Goal: Information Seeking & Learning: Learn about a topic

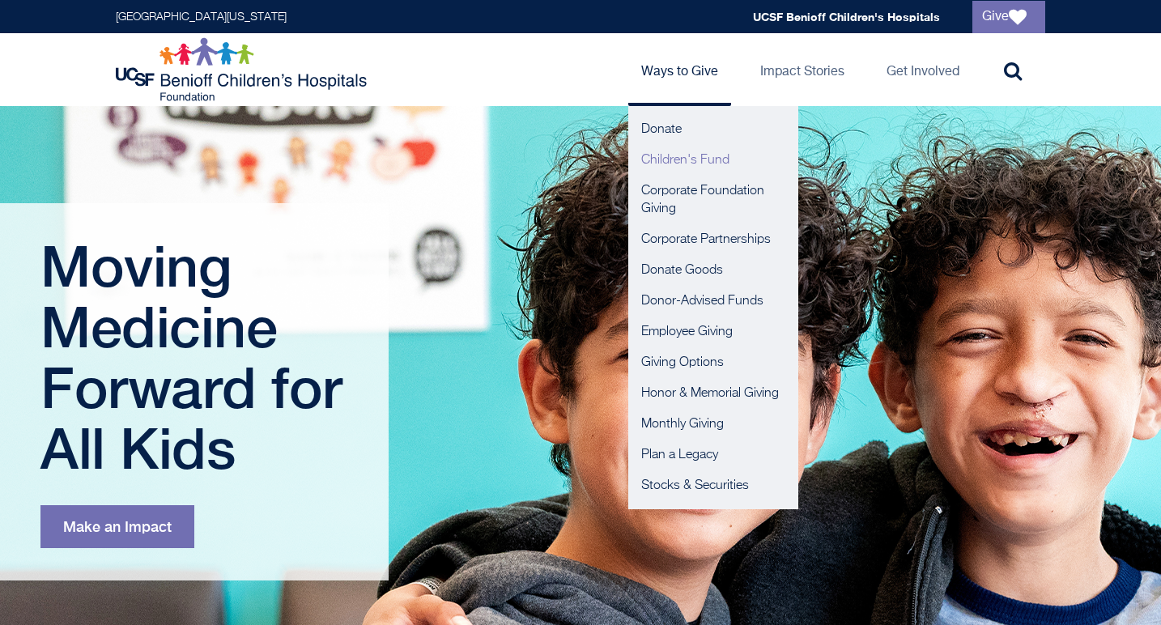
click at [671, 158] on link "Children's Fund" at bounding box center [713, 160] width 170 height 31
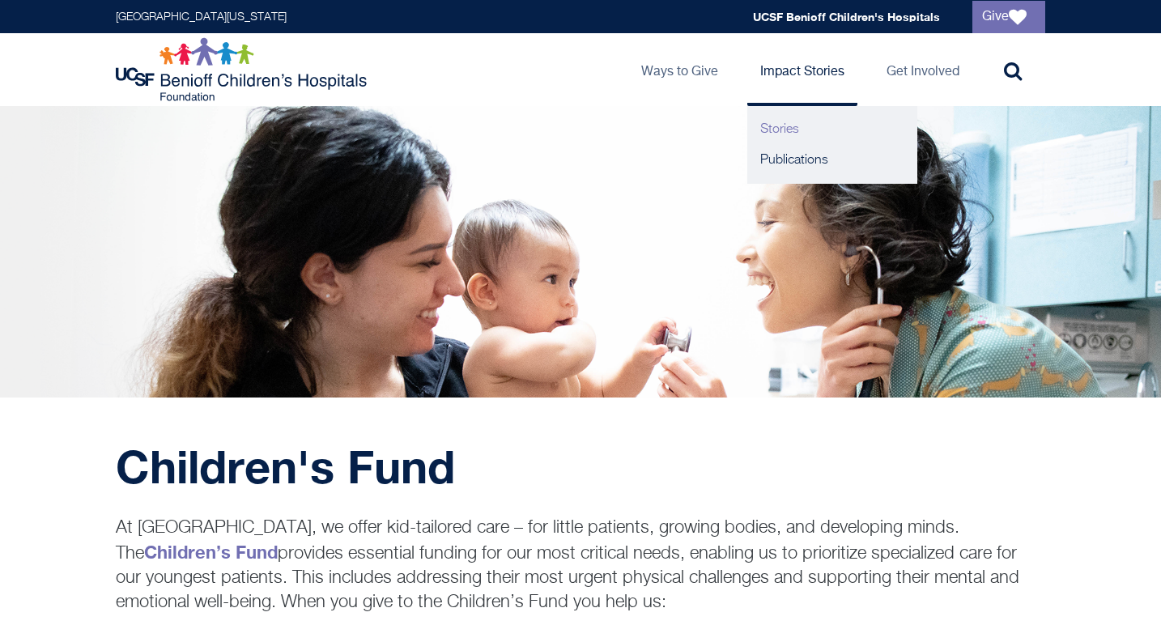
click at [778, 125] on link "Stories" at bounding box center [832, 129] width 170 height 31
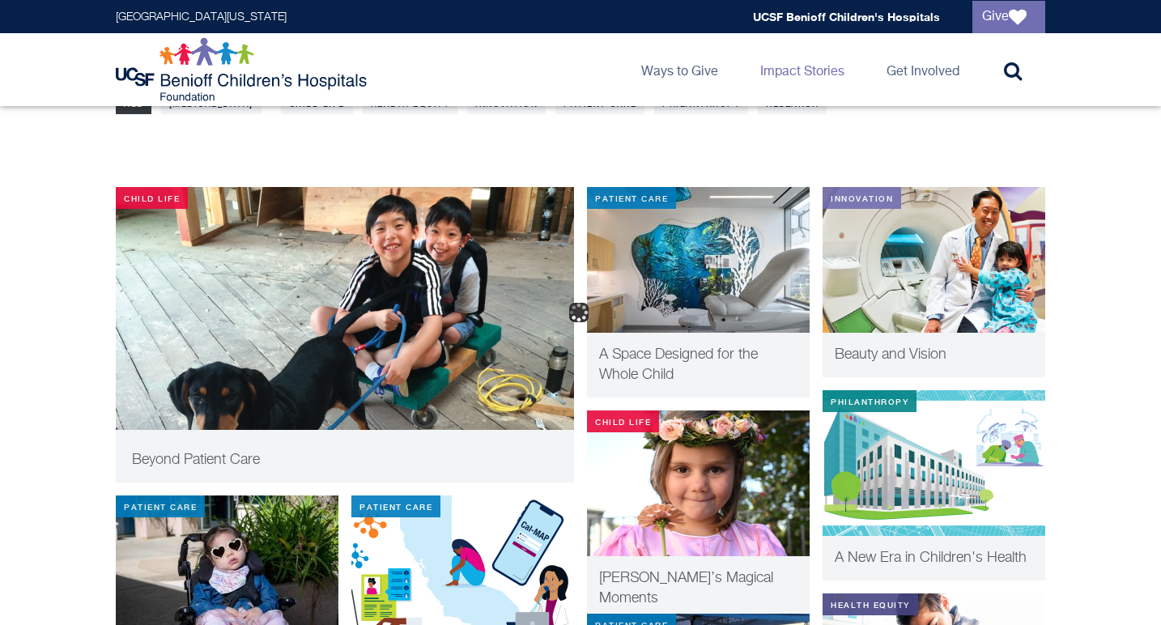
scroll to position [303, 0]
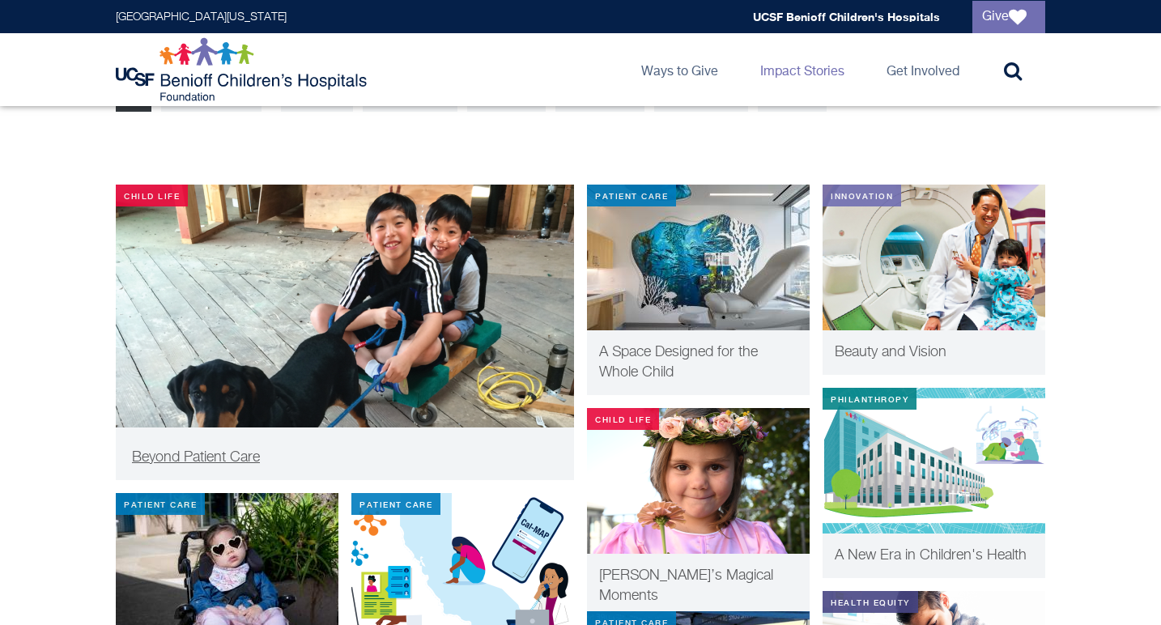
click at [303, 248] on img at bounding box center [345, 330] width 458 height 291
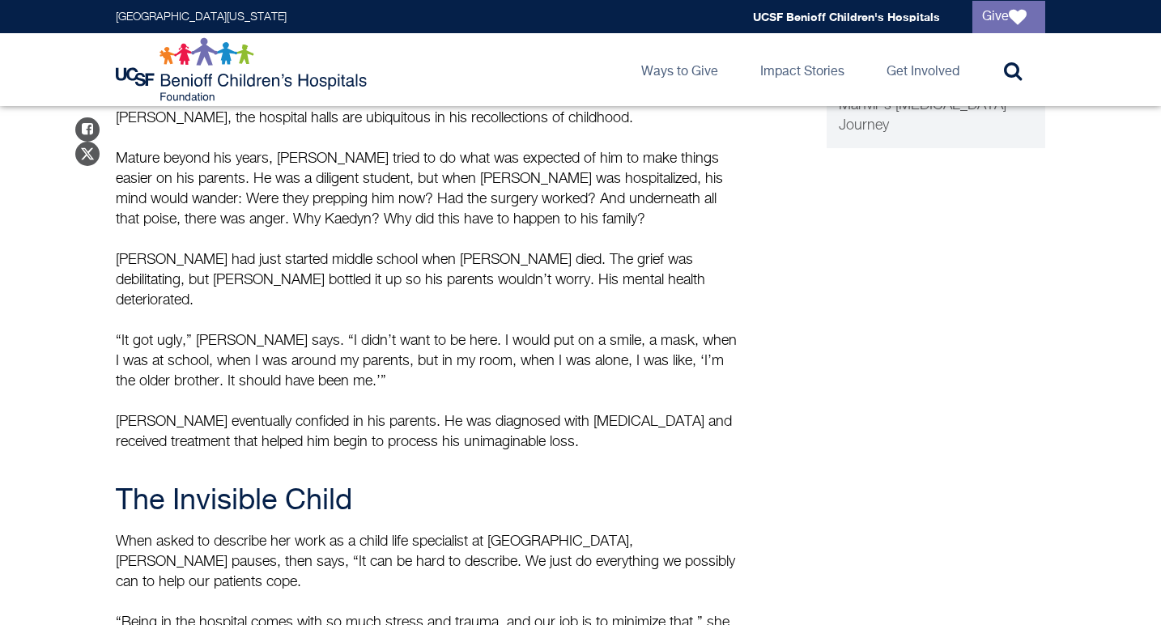
scroll to position [728, 0]
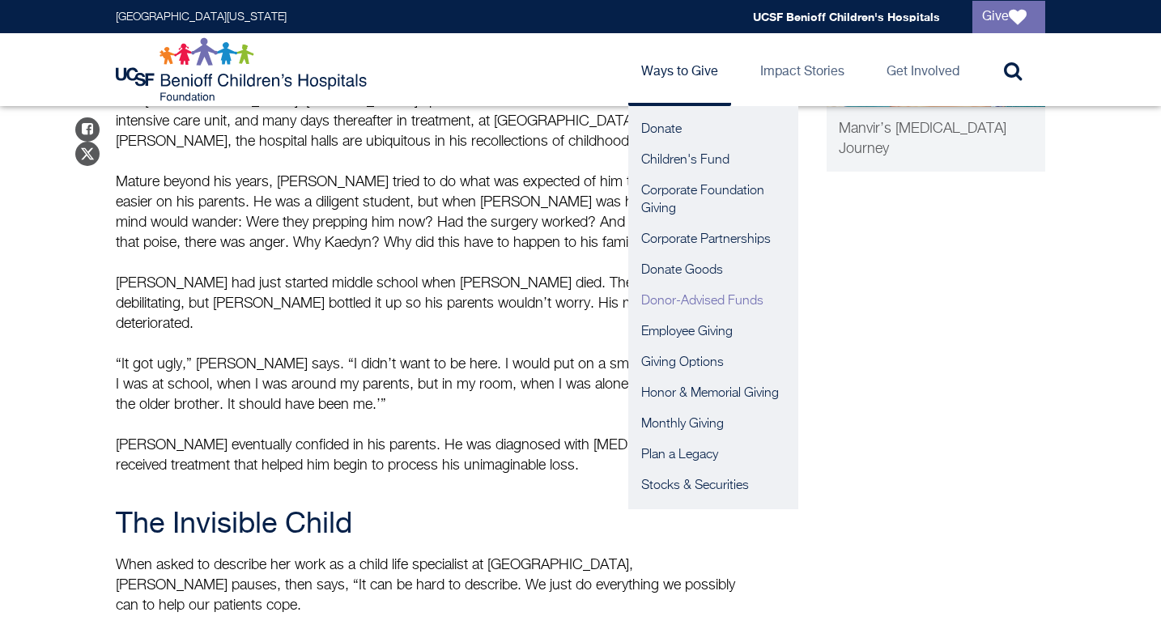
click at [655, 300] on link "Donor-Advised Funds" at bounding box center [713, 301] width 170 height 31
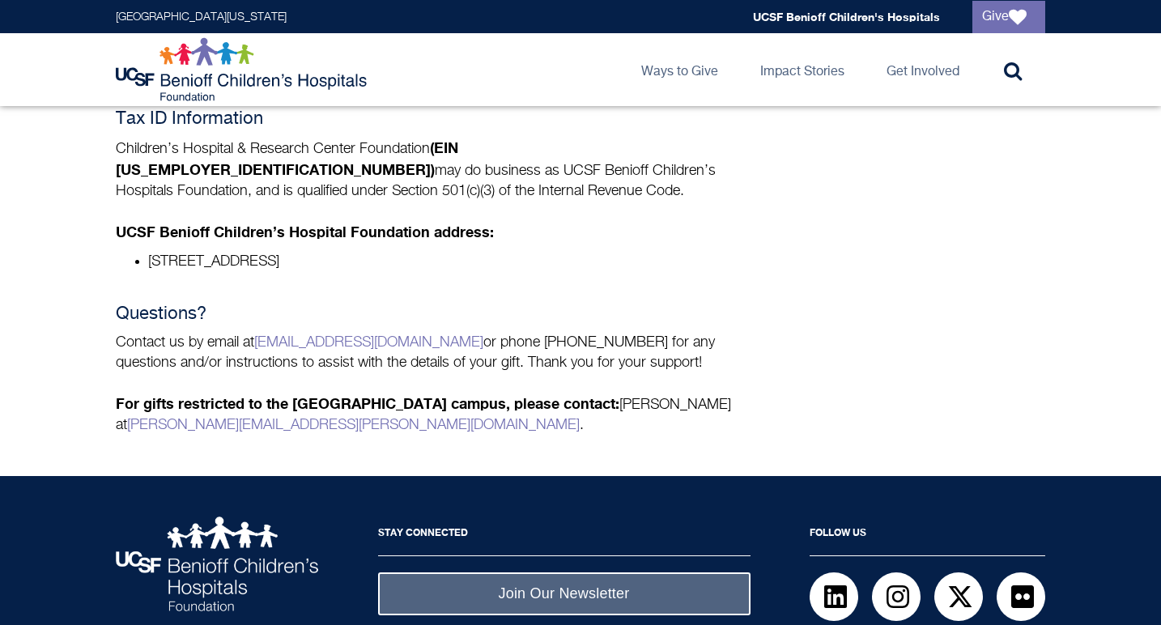
scroll to position [842, 0]
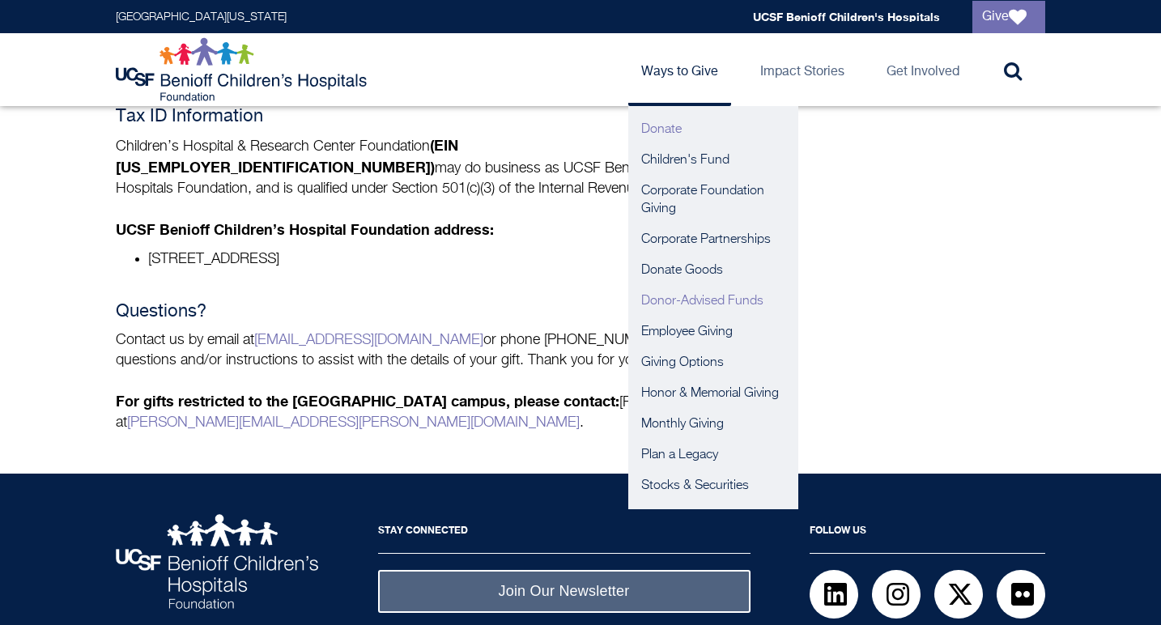
click at [664, 127] on link "Donate" at bounding box center [713, 129] width 170 height 31
